Goal: Task Accomplishment & Management: Use online tool/utility

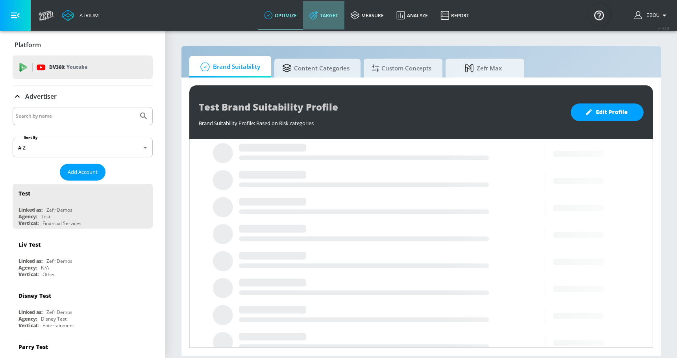
click at [329, 22] on link "Target" at bounding box center [323, 15] width 41 height 28
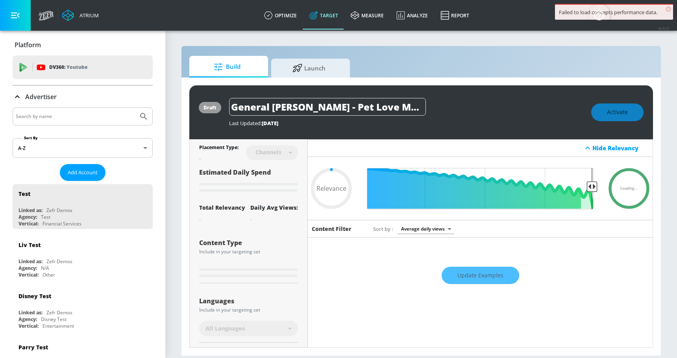
type input "0.67"
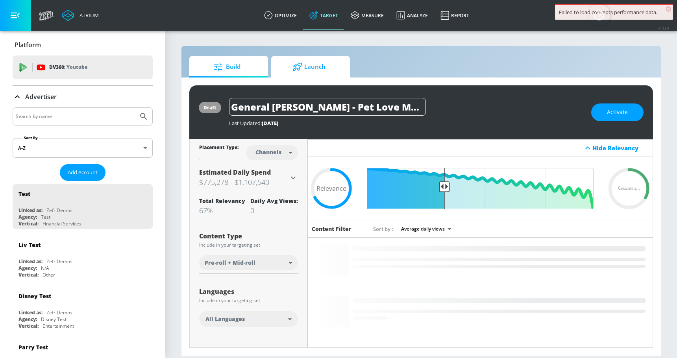
click at [317, 70] on span "Launch" at bounding box center [309, 66] width 60 height 19
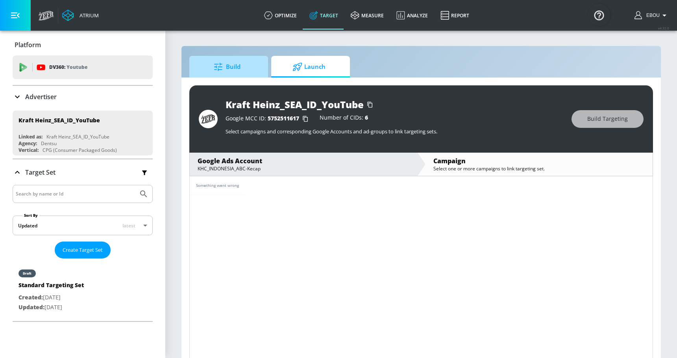
click at [233, 77] on link "Build" at bounding box center [228, 67] width 79 height 22
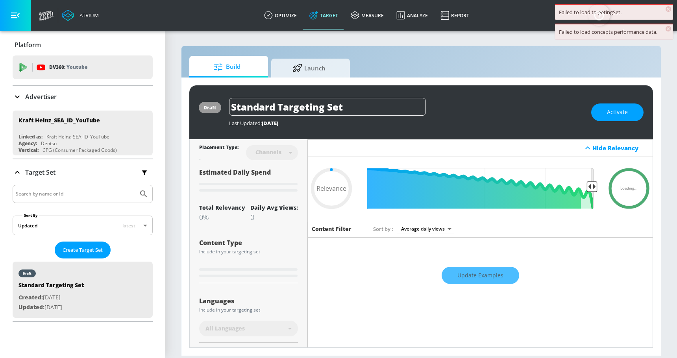
type input "0.05"
click at [306, 67] on span "Launch" at bounding box center [309, 66] width 60 height 19
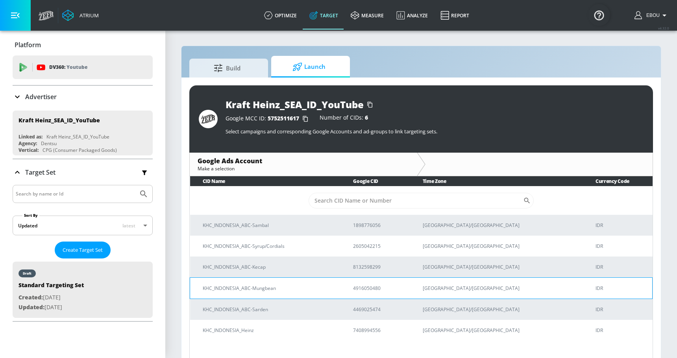
click at [334, 287] on p "KHC_INDONESIA_ABC-Mungbean" at bounding box center [268, 288] width 131 height 8
